Goal: Task Accomplishment & Management: Use online tool/utility

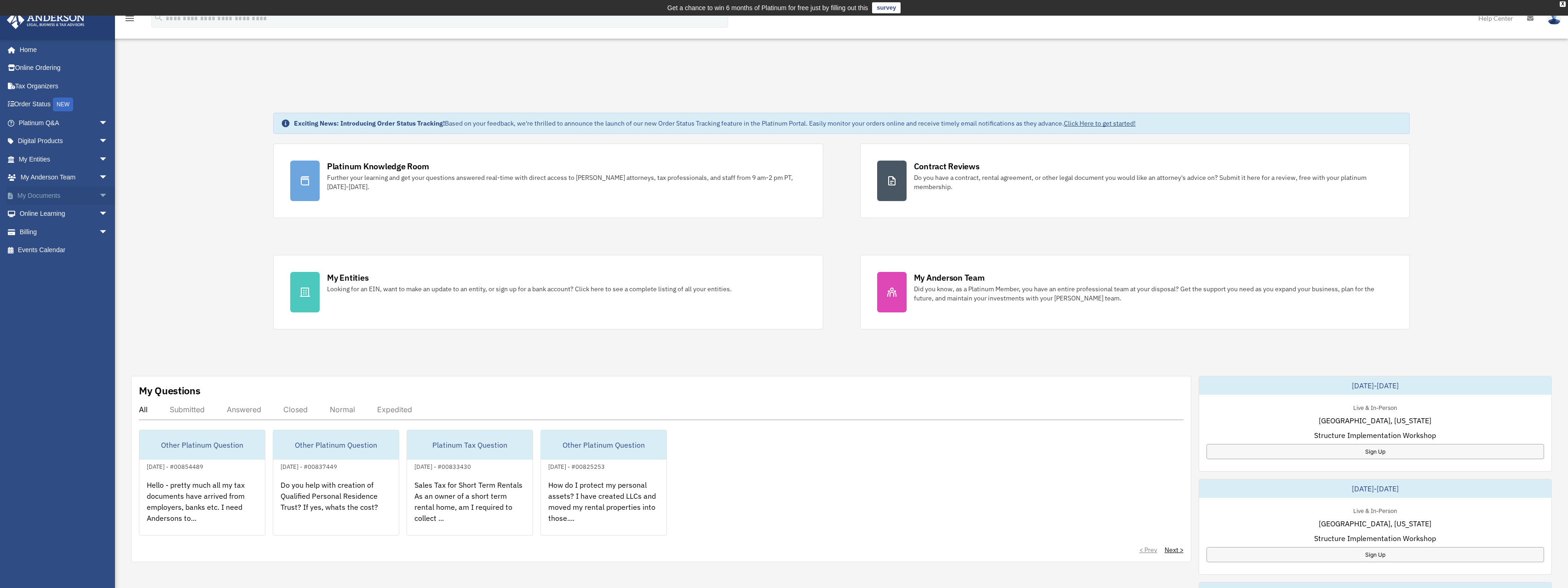
click at [99, 195] on span "arrow_drop_down" at bounding box center [108, 195] width 18 height 19
click at [40, 211] on link "Box" at bounding box center [67, 214] width 109 height 18
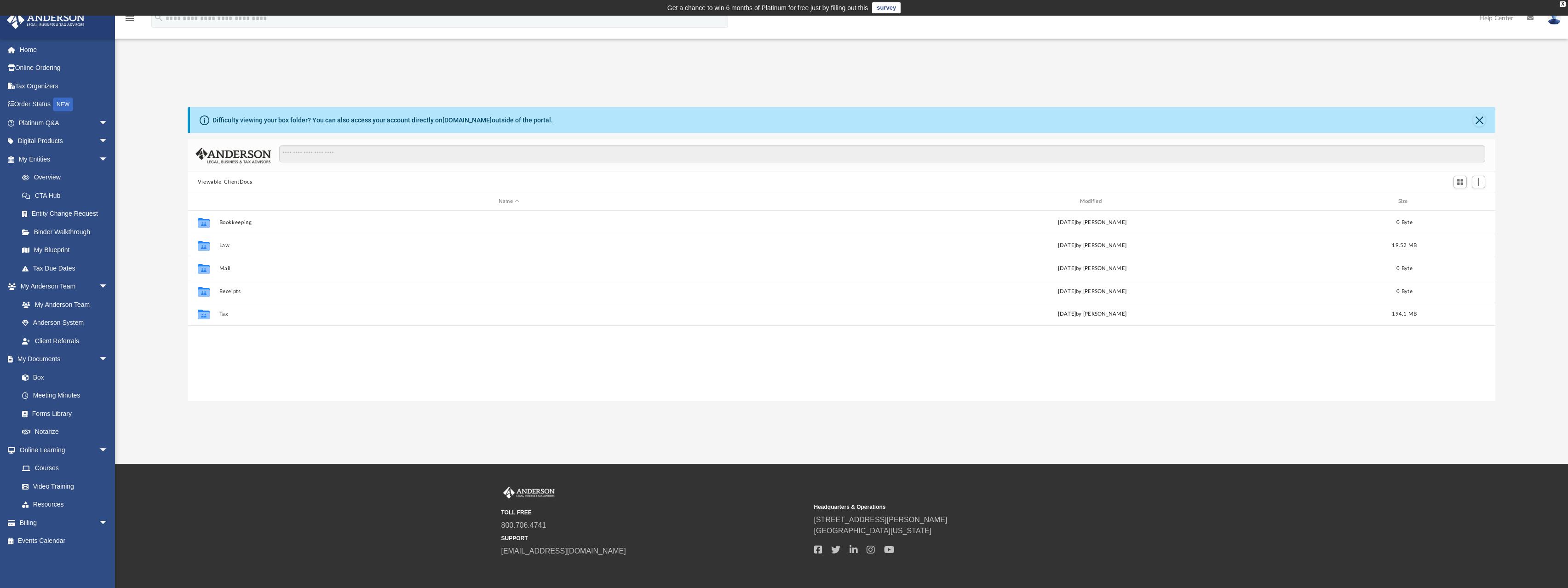
scroll to position [202, 1300]
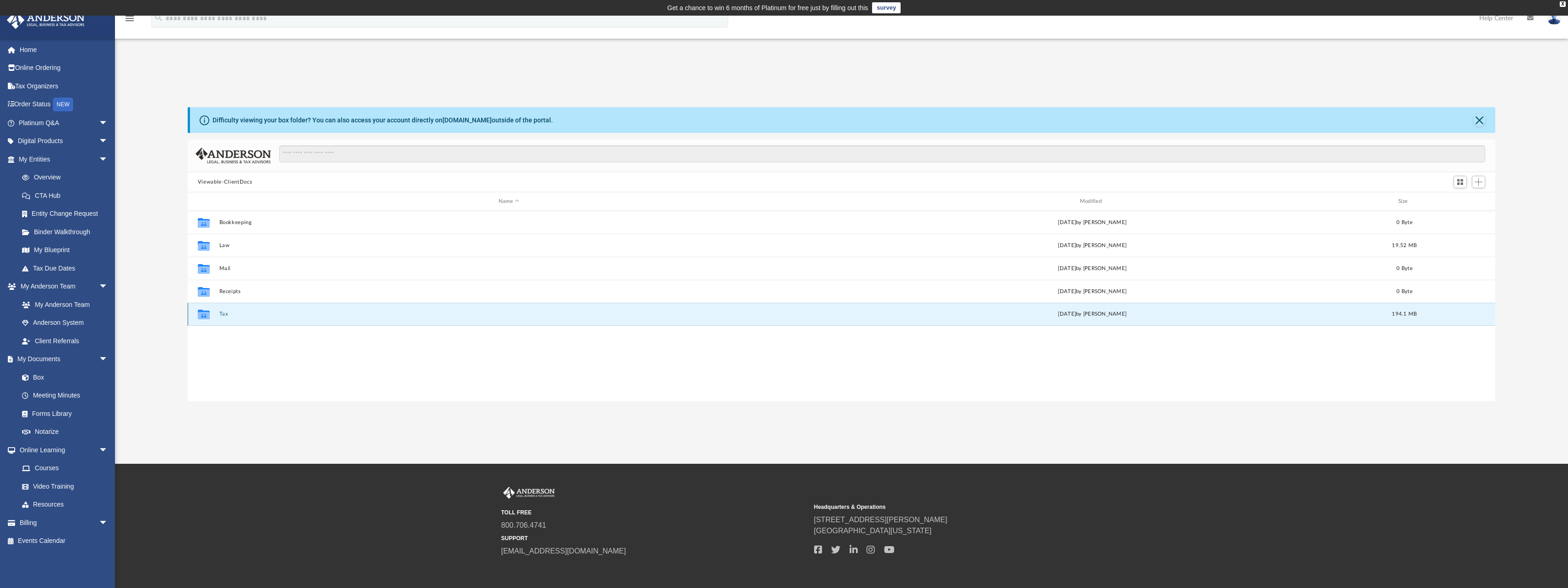
click at [223, 315] on button "Tax" at bounding box center [509, 314] width 580 height 6
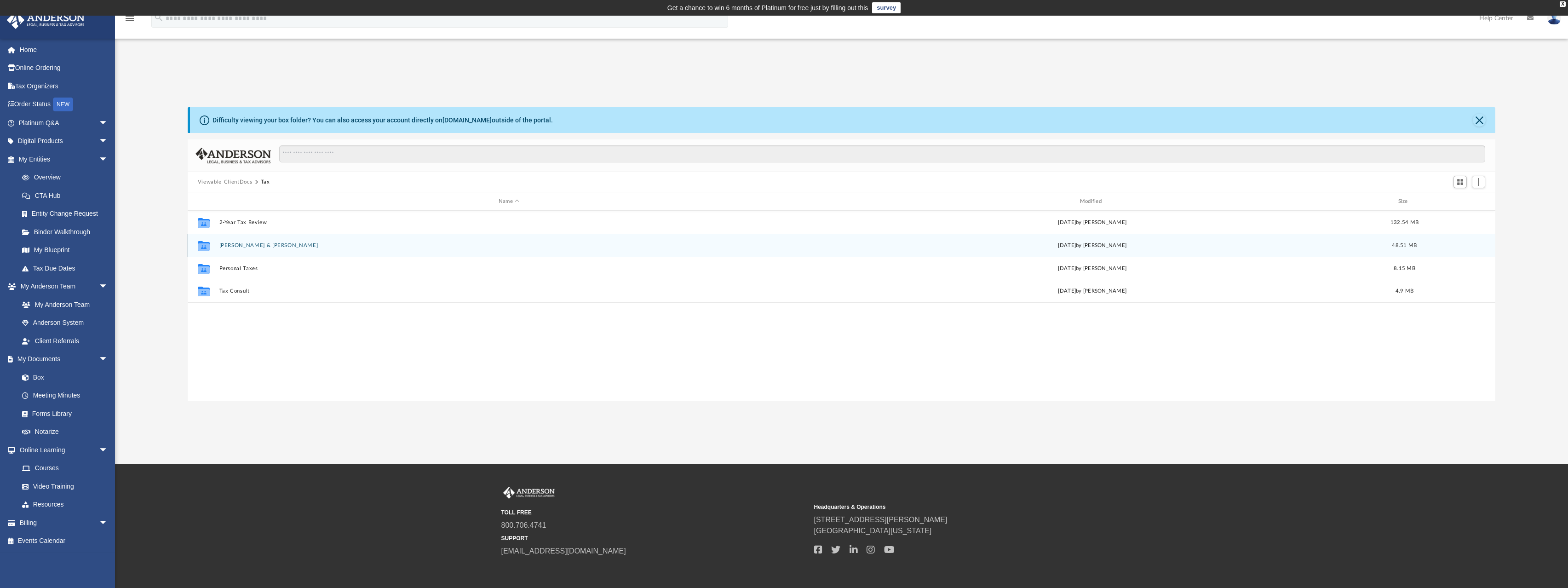
click at [261, 250] on div "Collaborated Folder [PERSON_NAME] & [PERSON_NAME][DATE] by [PERSON_NAME] 48.51 …" at bounding box center [841, 245] width 1307 height 23
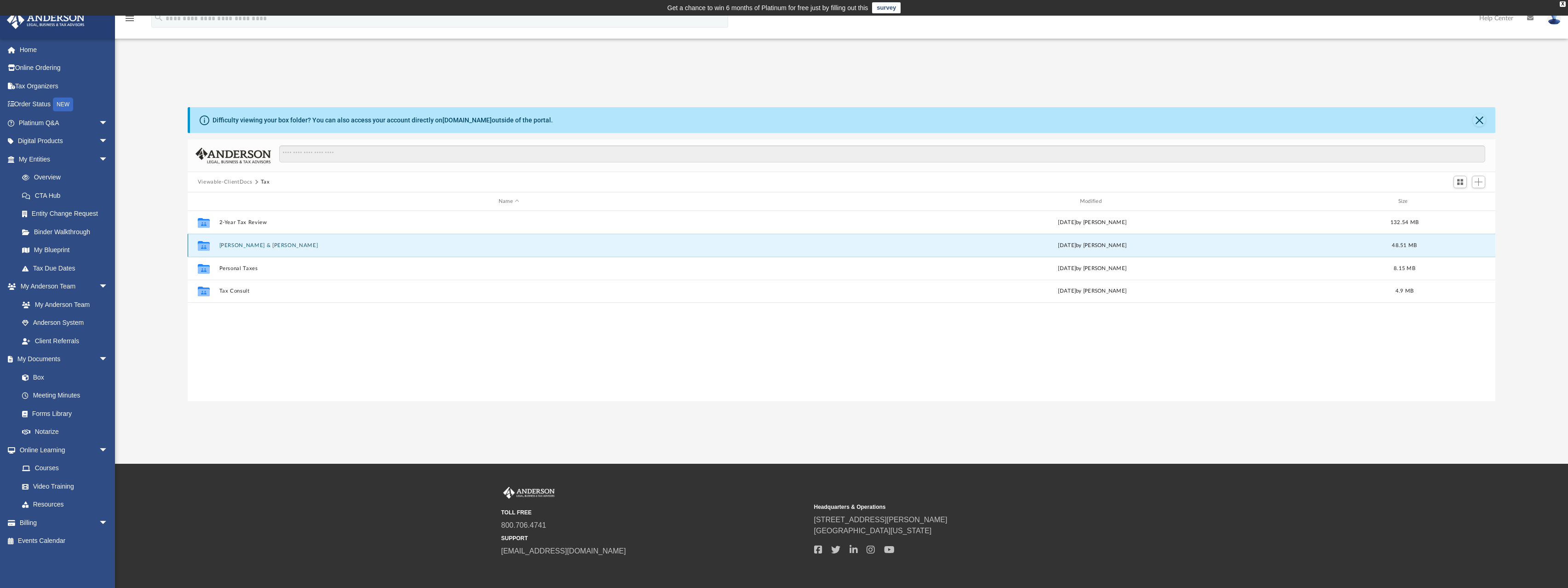
click at [258, 242] on button "[PERSON_NAME] & [PERSON_NAME]" at bounding box center [509, 246] width 580 height 6
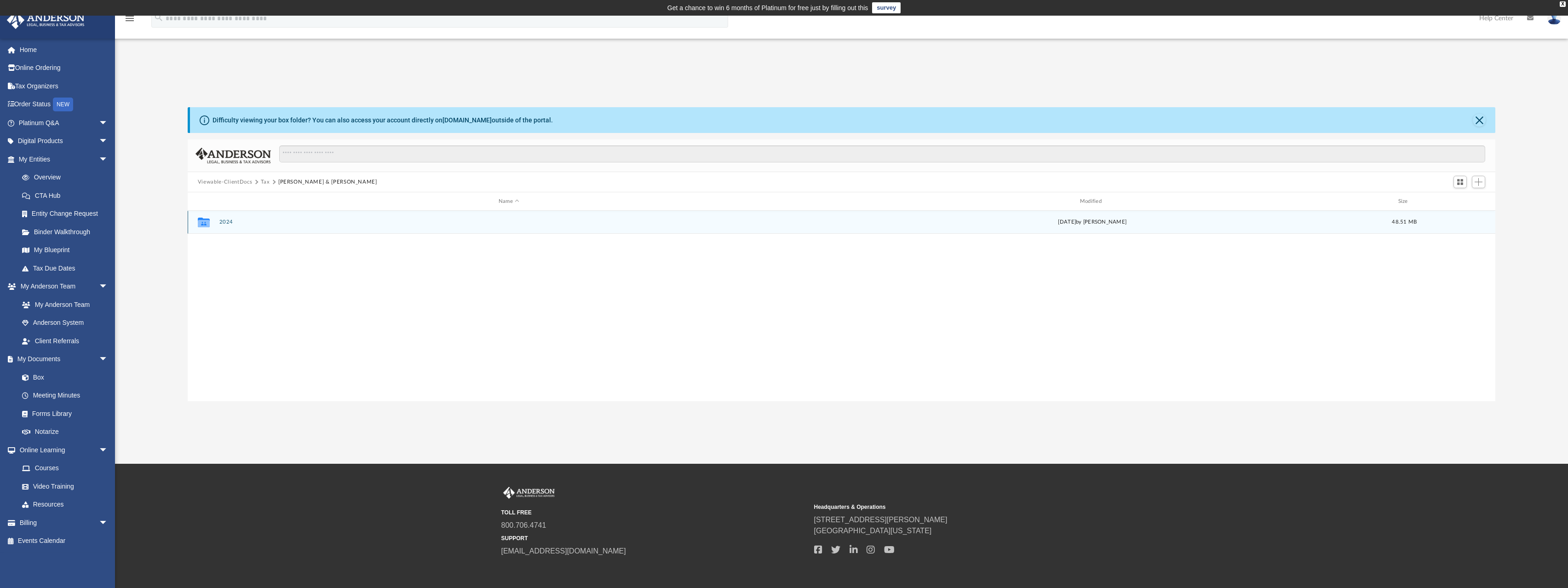
click at [229, 224] on button "2024" at bounding box center [509, 222] width 580 height 6
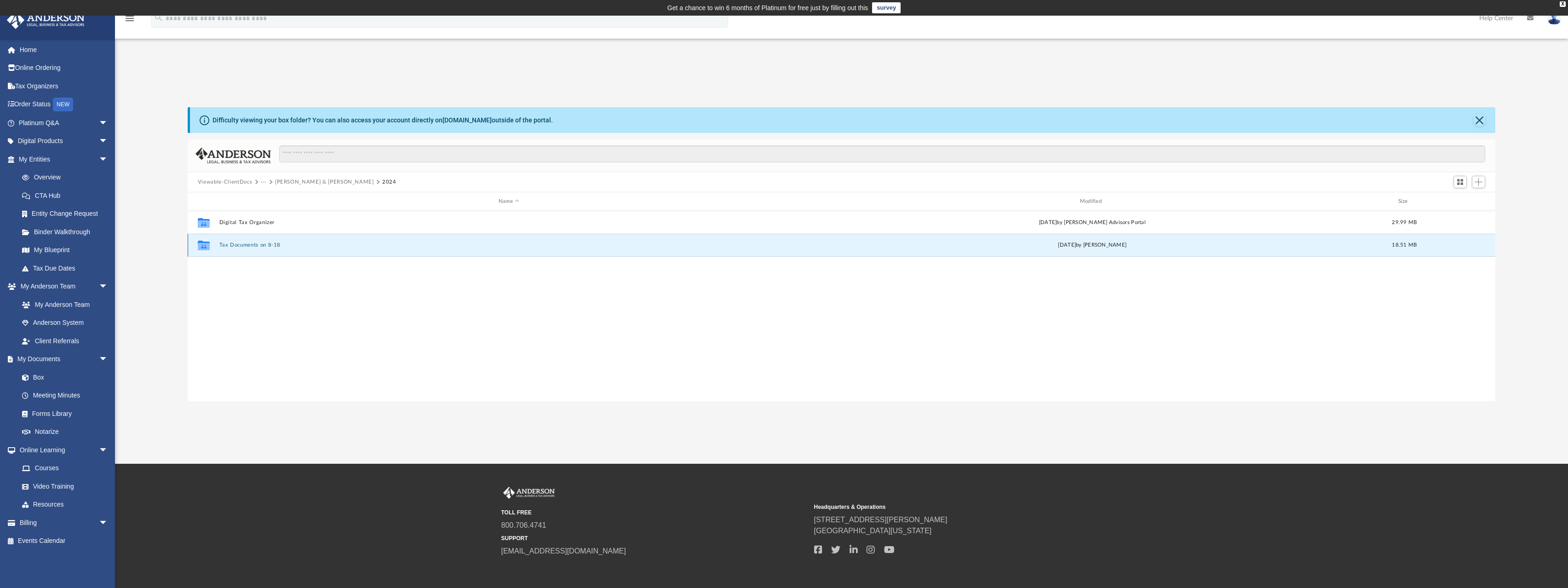
click at [250, 243] on button "Tax Documents on 8-18" at bounding box center [509, 245] width 580 height 6
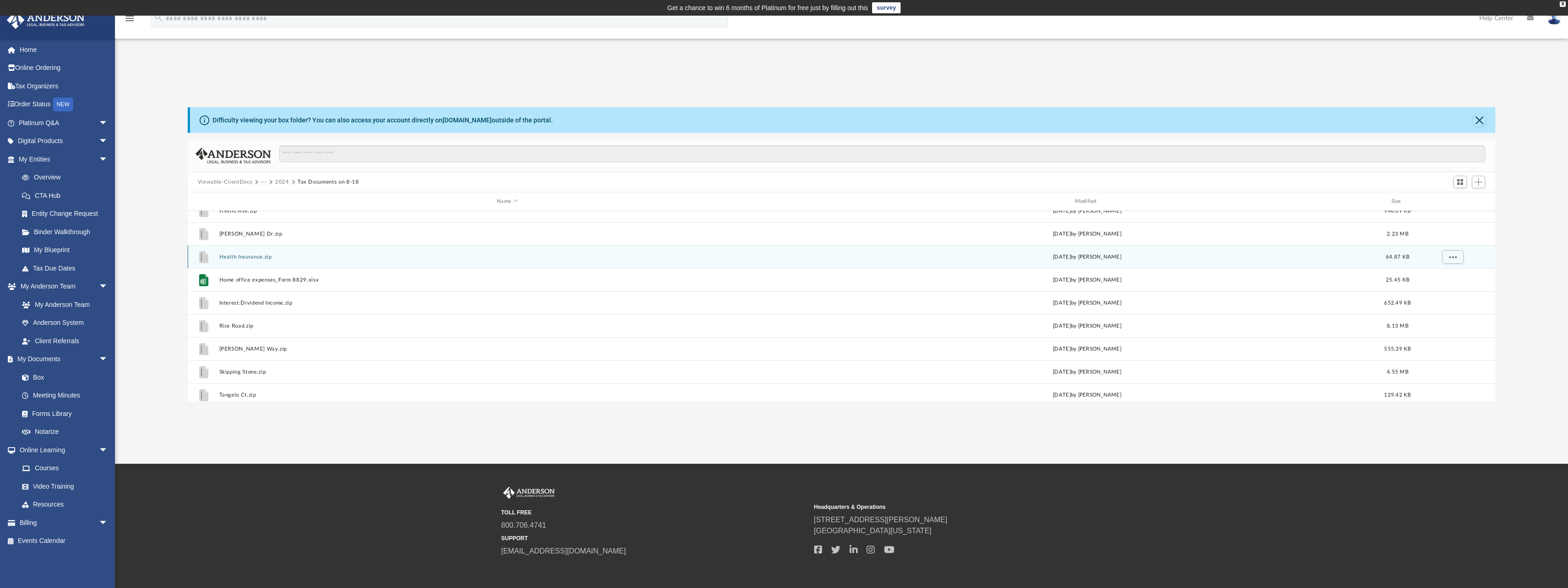
scroll to position [63, 0]
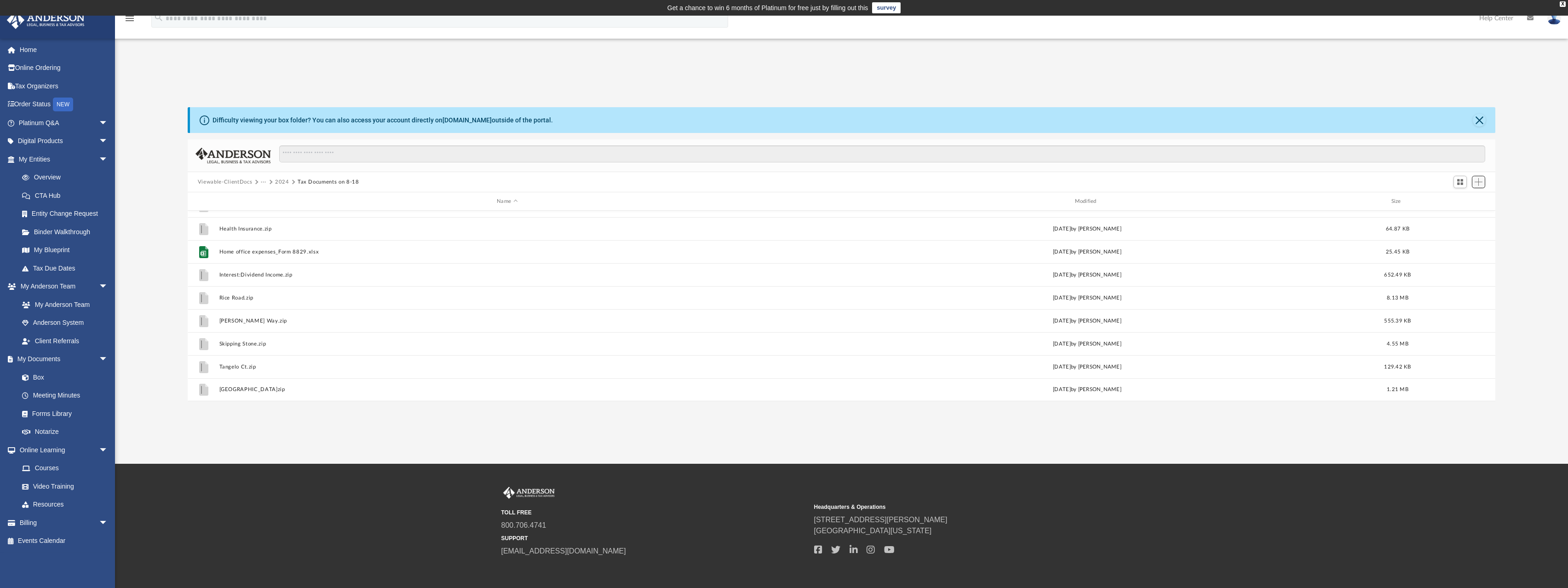
click at [1484, 180] on button "Add" at bounding box center [1479, 182] width 14 height 13
click at [1461, 197] on li "Upload" at bounding box center [1465, 200] width 30 height 10
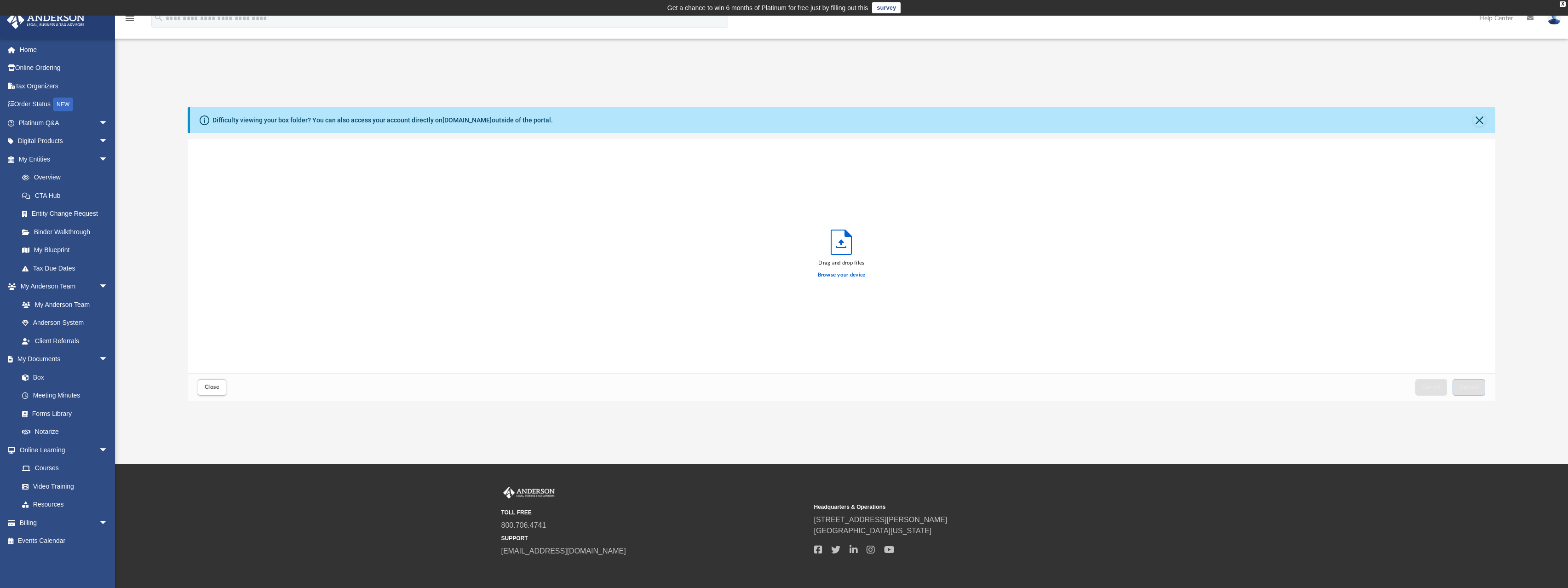
scroll to position [227, 1300]
click at [1468, 389] on span "Upload" at bounding box center [1469, 386] width 19 height 5
click at [200, 388] on button "Close" at bounding box center [212, 386] width 29 height 16
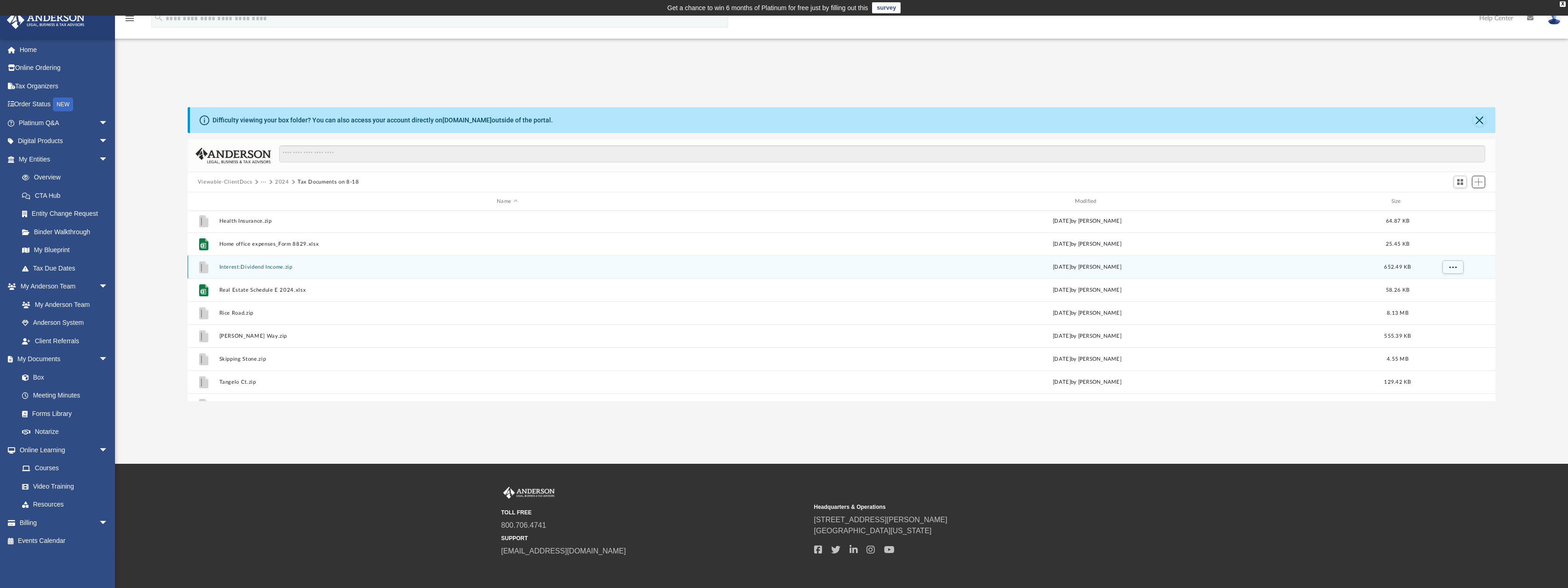
scroll to position [86, 0]
